Goal: Information Seeking & Learning: Check status

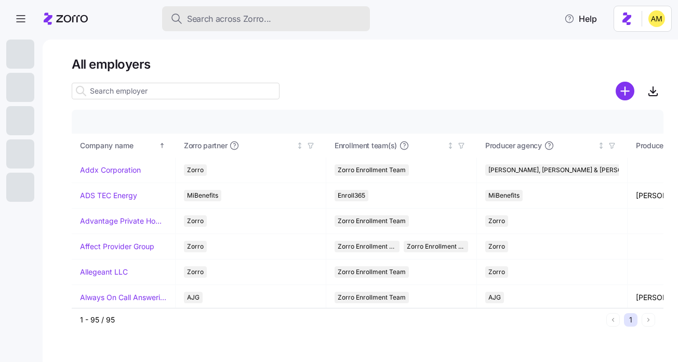
click at [207, 14] on span "Search across Zorro..." at bounding box center [229, 18] width 84 height 13
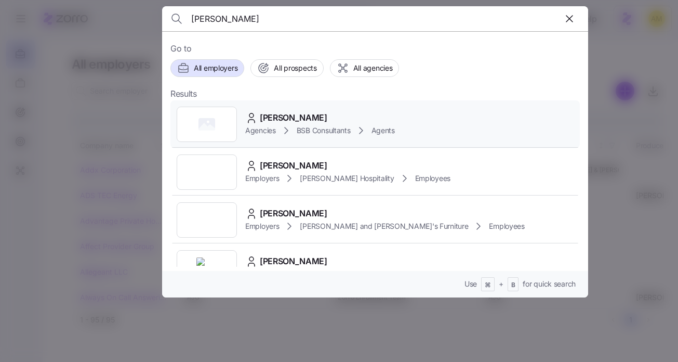
type input "Benjamin Horowitz"
click at [280, 116] on span "[PERSON_NAME]" at bounding box center [294, 117] width 68 height 13
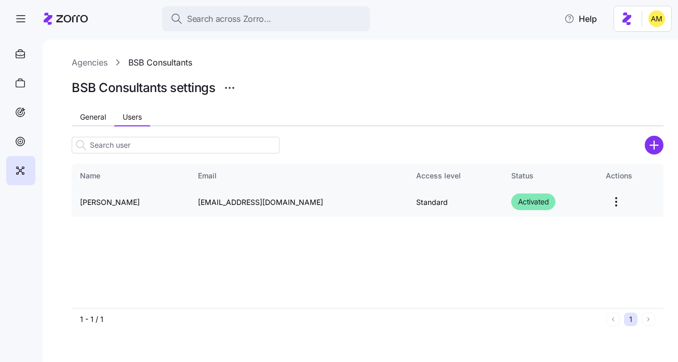
click at [118, 200] on td "[PERSON_NAME]" at bounding box center [131, 202] width 118 height 30
click at [99, 200] on td "[PERSON_NAME]" at bounding box center [131, 202] width 118 height 30
click at [612, 203] on html "Search across Zorro... Help Agencies BSB Consultants BSB Consultants settings G…" at bounding box center [339, 178] width 678 height 356
click at [411, 241] on html "Search across Zorro... Help Agencies BSB Consultants BSB Consultants settings G…" at bounding box center [339, 178] width 678 height 356
click at [428, 198] on td "Standard" at bounding box center [455, 202] width 95 height 30
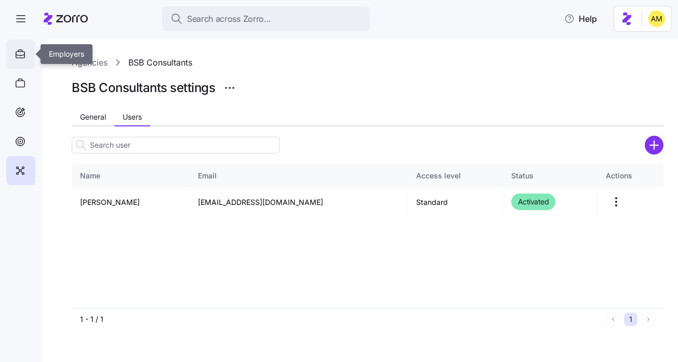
click at [19, 58] on icon at bounding box center [20, 54] width 9 height 6
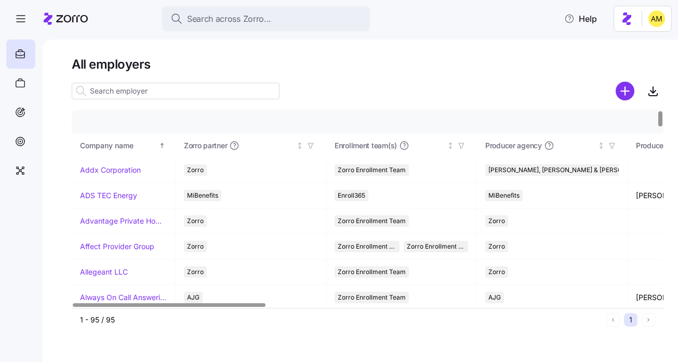
click at [134, 94] on input at bounding box center [176, 91] width 208 height 17
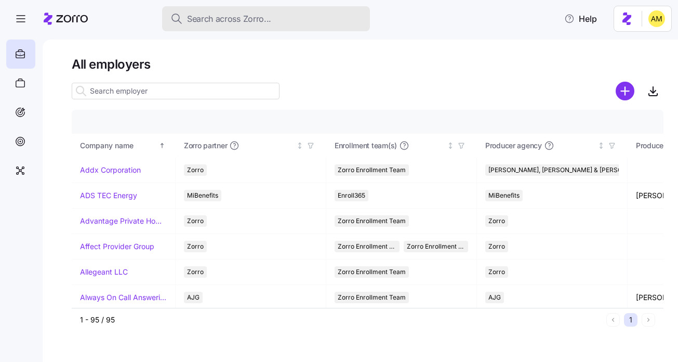
click at [230, 13] on span "Search across Zorro..." at bounding box center [229, 18] width 84 height 13
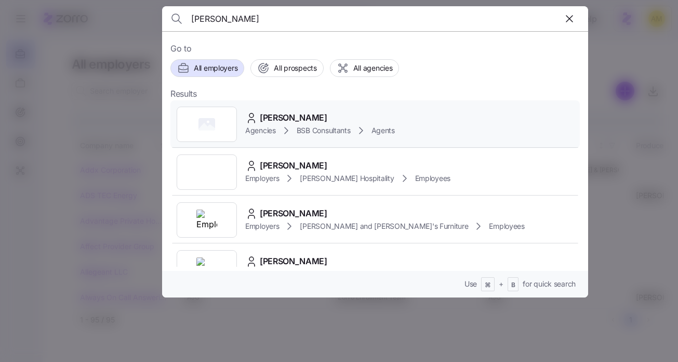
type input "Benjamin Horowitz"
click at [296, 115] on span "[PERSON_NAME]" at bounding box center [294, 117] width 68 height 13
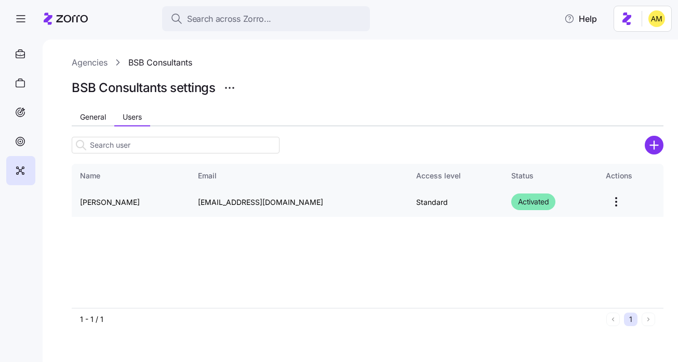
click at [98, 202] on td "[PERSON_NAME]" at bounding box center [131, 202] width 118 height 30
click at [94, 117] on span "General" at bounding box center [93, 116] width 26 height 7
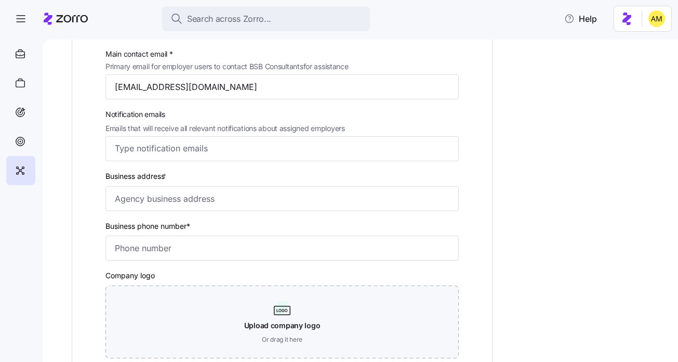
scroll to position [174, 0]
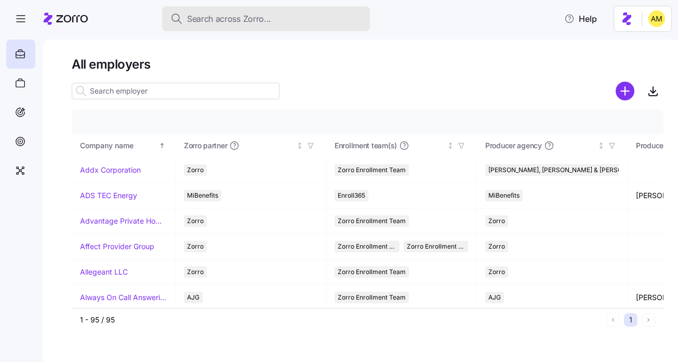
click at [213, 22] on span "Search across Zorro..." at bounding box center [229, 18] width 84 height 13
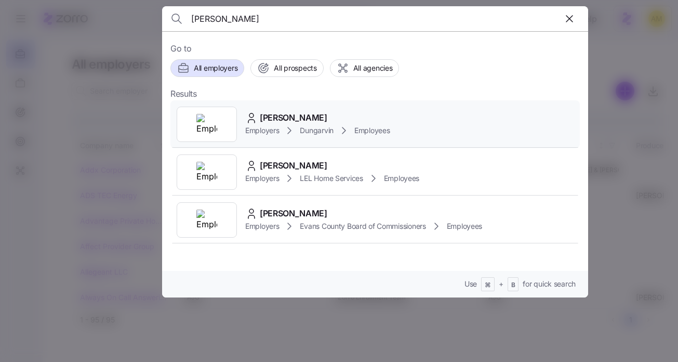
type input "jimmie epps"
click at [278, 118] on span "Jimmie Epps" at bounding box center [294, 117] width 68 height 13
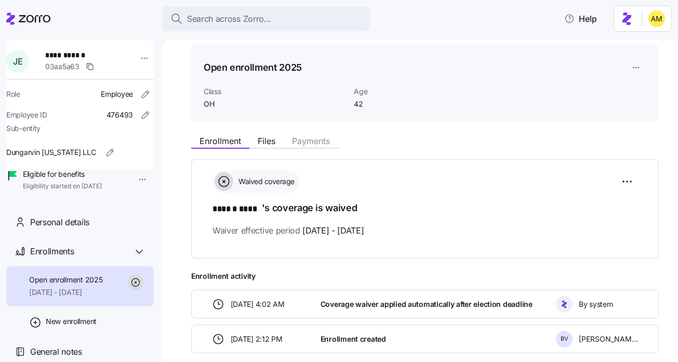
scroll to position [33, 0]
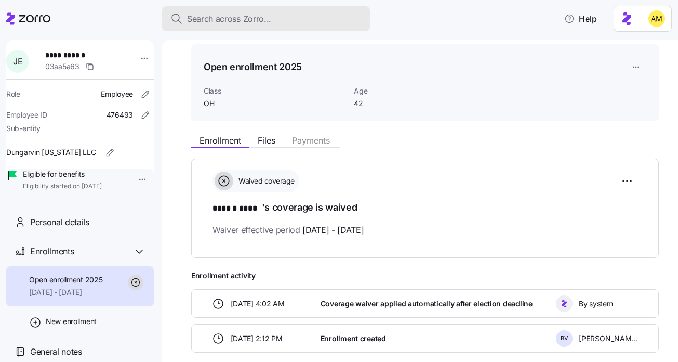
click at [219, 22] on span "Search across Zorro..." at bounding box center [229, 18] width 84 height 13
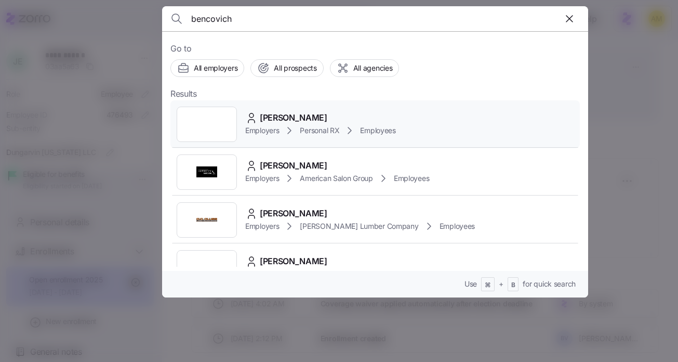
type input "bencovich"
click at [309, 120] on span "Jonathan Benkovich" at bounding box center [294, 117] width 68 height 13
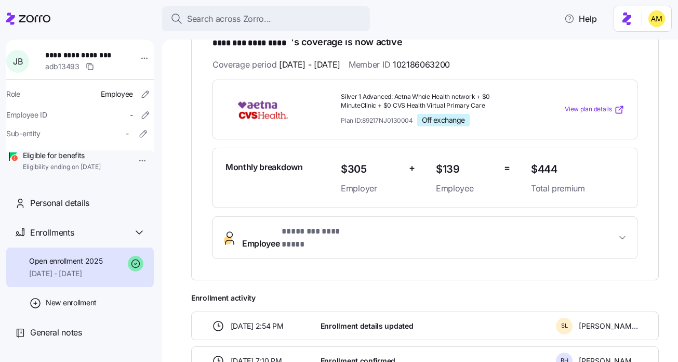
scroll to position [200, 0]
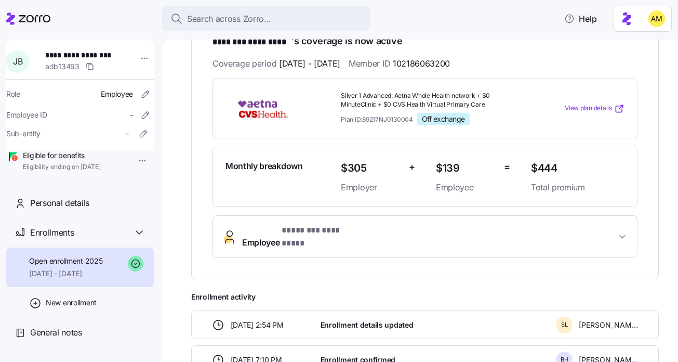
click at [18, 161] on icon at bounding box center [15, 158] width 6 height 6
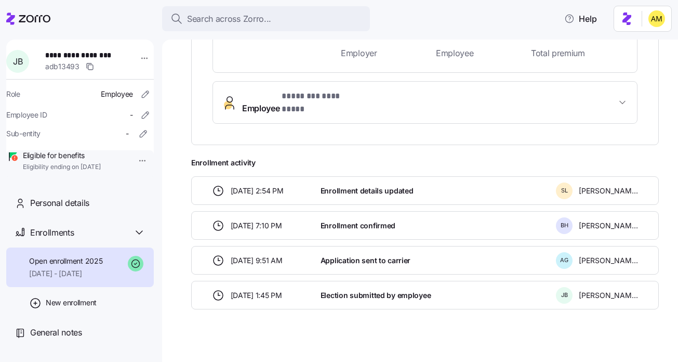
scroll to position [0, 0]
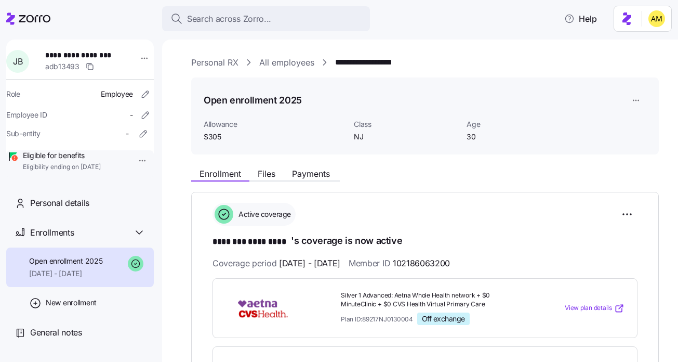
click at [82, 161] on span "Eligible for benefits" at bounding box center [62, 155] width 78 height 10
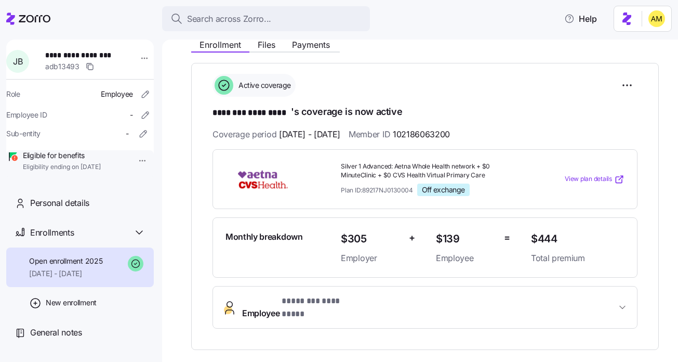
scroll to position [129, 0]
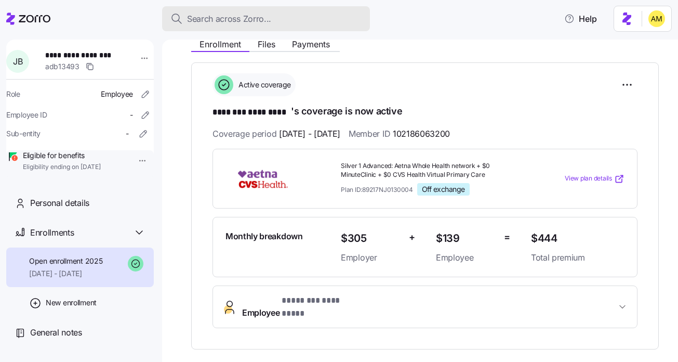
click at [208, 20] on span "Search across Zorro..." at bounding box center [229, 18] width 84 height 13
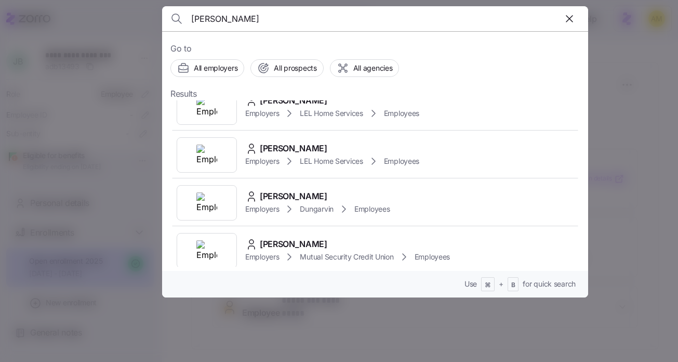
scroll to position [121, 0]
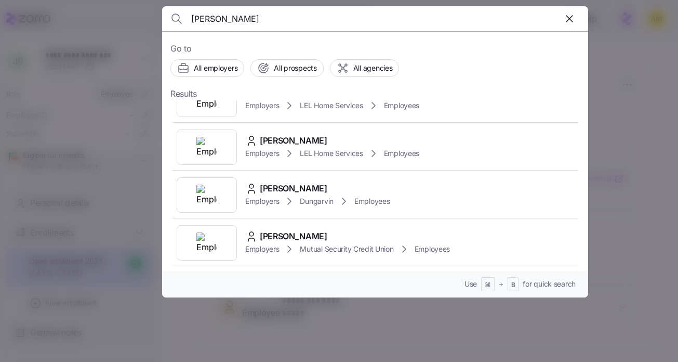
type input "Sylviana Levostre"
drag, startPoint x: 277, startPoint y: 20, endPoint x: 179, endPoint y: 13, distance: 98.5
click at [179, 16] on div "Sylviana Levostre" at bounding box center [376, 18] width 410 height 25
paste input "Liliana McVein"
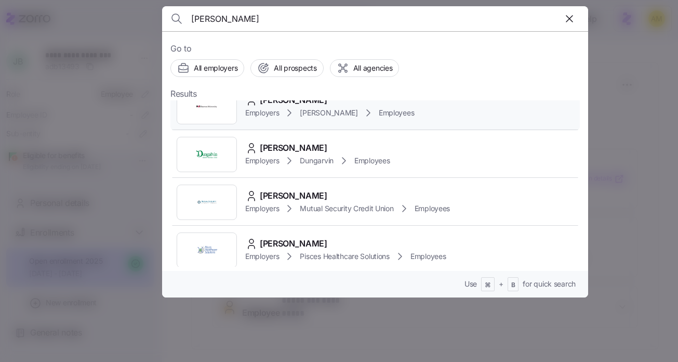
scroll to position [66, 0]
drag, startPoint x: 257, startPoint y: 21, endPoint x: 147, endPoint y: 18, distance: 109.8
click at [147, 356] on div "Liliana McVein Go to All employers All prospects All agencies Results Liliana T…" at bounding box center [339, 356] width 678 height 0
type input "sylvia"
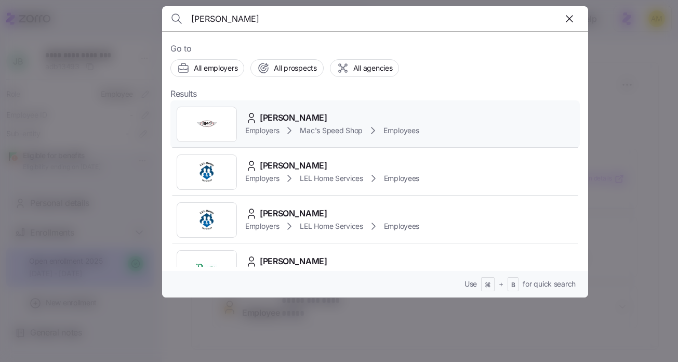
click at [298, 123] on span "Sylvia Clark" at bounding box center [294, 117] width 68 height 13
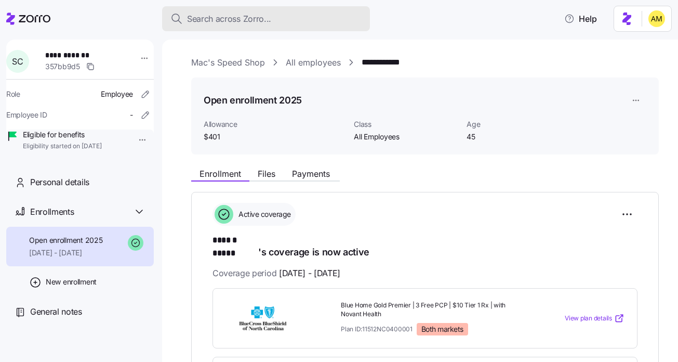
click at [199, 20] on span "Search across Zorro..." at bounding box center [229, 18] width 84 height 13
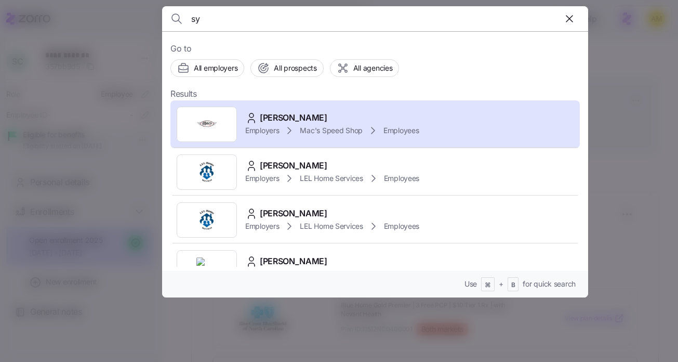
type input "s"
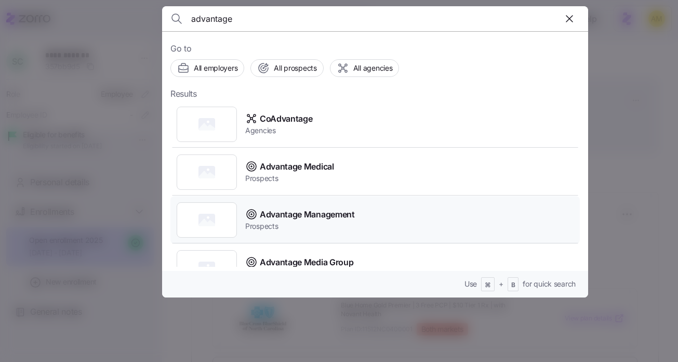
type input "advantage"
click at [325, 216] on span "Advantage Management" at bounding box center [307, 214] width 95 height 13
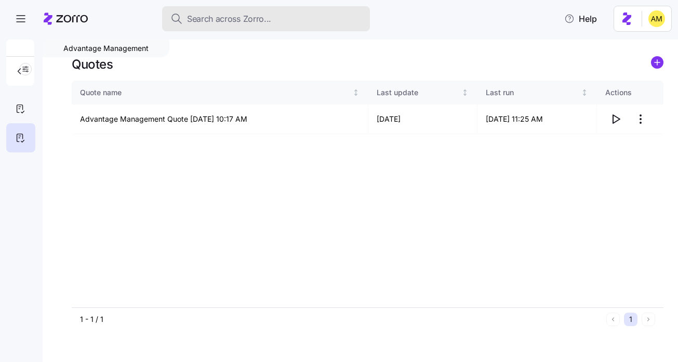
click at [243, 20] on span "Search across Zorro..." at bounding box center [229, 18] width 84 height 13
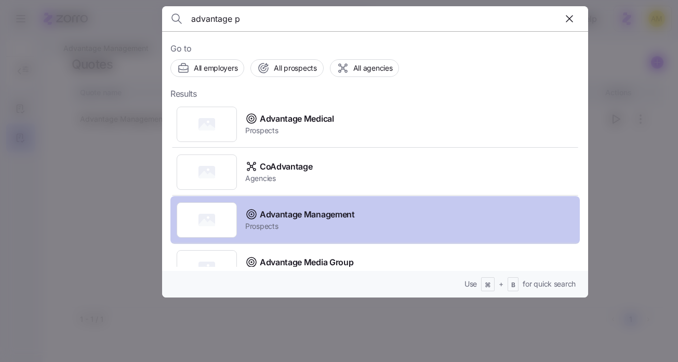
scroll to position [73, 0]
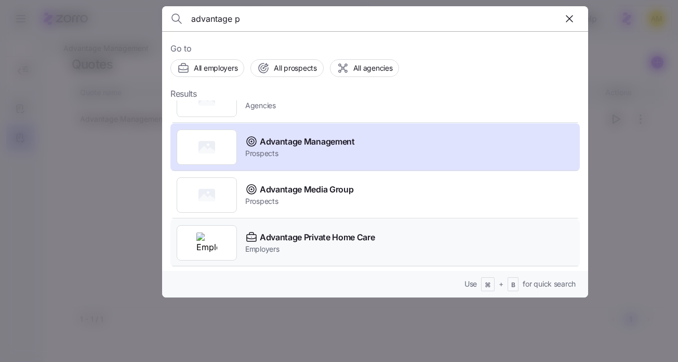
type input "advantage p"
click at [302, 243] on span "Advantage Private Home Care" at bounding box center [317, 237] width 115 height 13
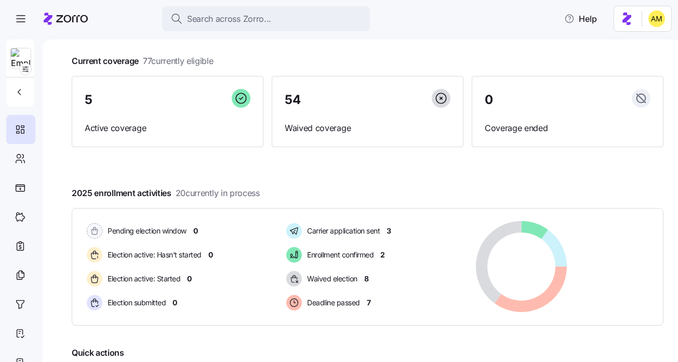
scroll to position [55, 0]
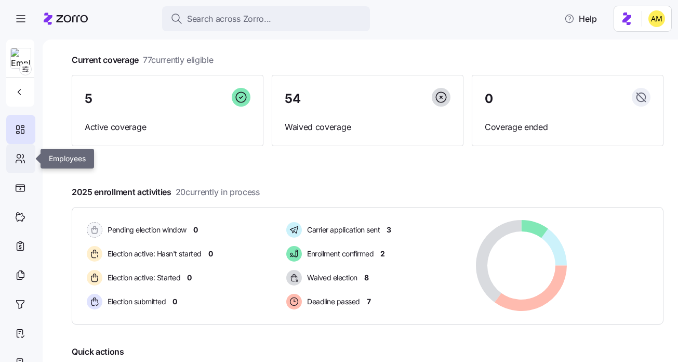
click at [19, 162] on icon at bounding box center [20, 158] width 11 height 12
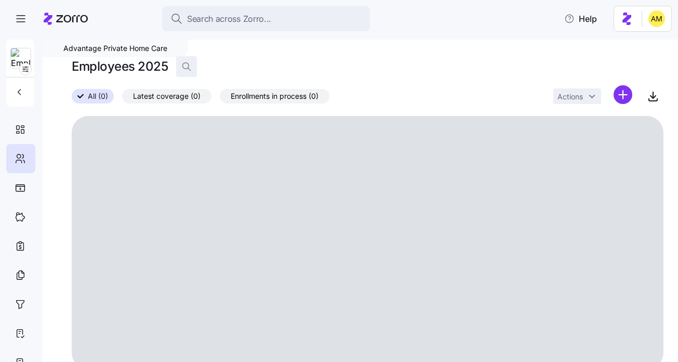
click at [187, 64] on icon "button" at bounding box center [186, 66] width 10 height 10
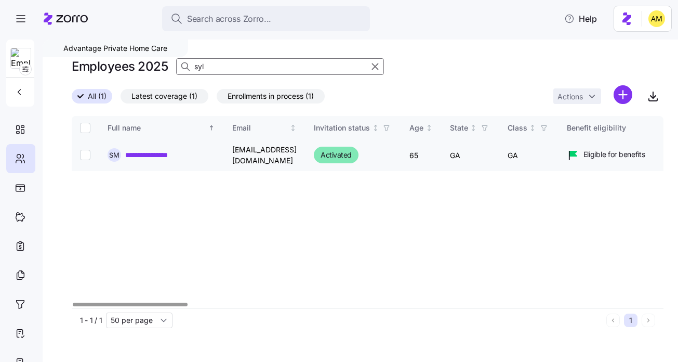
type input "syl"
click at [148, 152] on link "**********" at bounding box center [155, 155] width 61 height 10
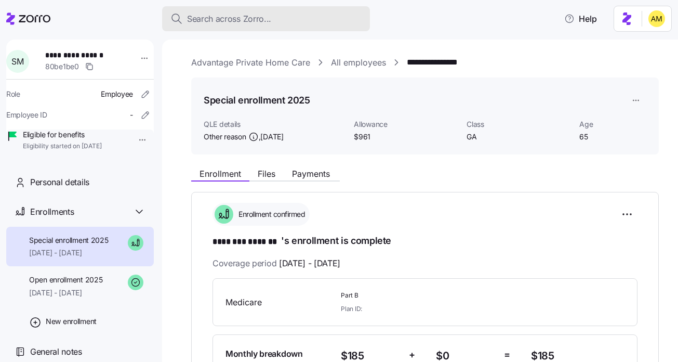
click at [230, 22] on span "Search across Zorro..." at bounding box center [229, 18] width 84 height 13
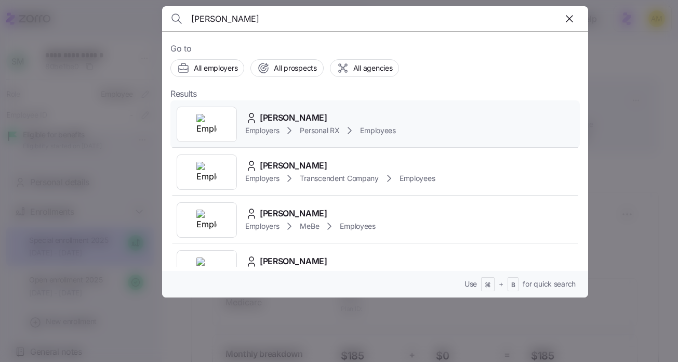
type input "Jonathan Benkovich"
click at [290, 119] on span "Jonathan Benkovich" at bounding box center [294, 117] width 68 height 13
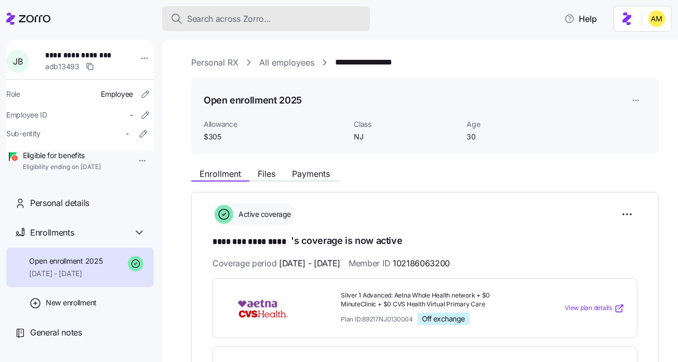
click at [238, 23] on span "Search across Zorro..." at bounding box center [229, 18] width 84 height 13
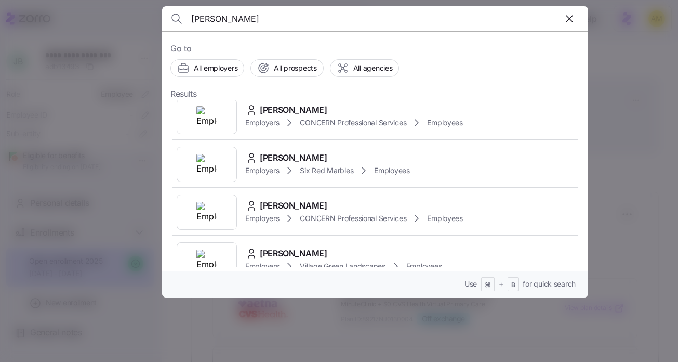
scroll to position [439, 0]
drag, startPoint x: 262, startPoint y: 21, endPoint x: 153, endPoint y: 20, distance: 108.7
click at [153, 356] on div "Jennifer Kuhn Go to All employers All prospects All agencies Results Jennifer K…" at bounding box center [339, 356] width 678 height 0
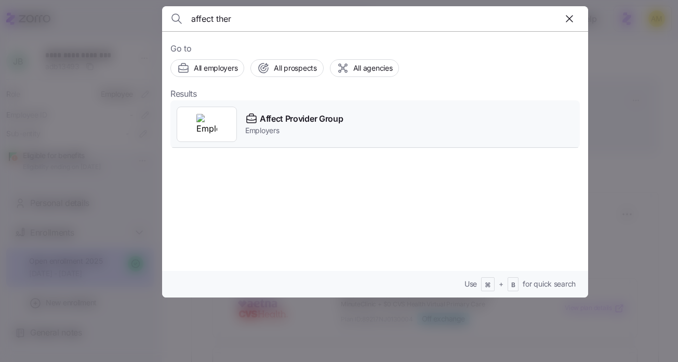
type input "affect ther"
click at [295, 122] on span "Affect Provider Group" at bounding box center [301, 118] width 83 height 13
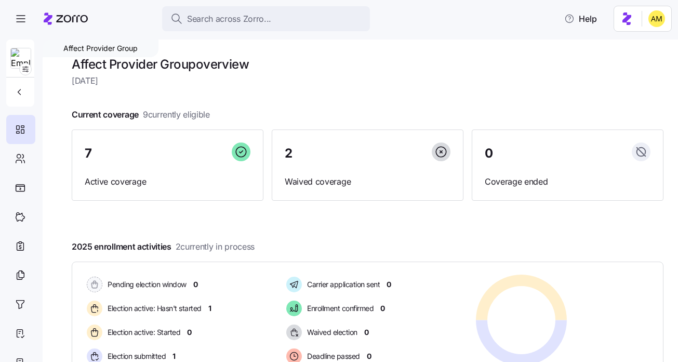
click at [300, 84] on span "Wednesday, September 24" at bounding box center [368, 80] width 592 height 13
